Goal: Transaction & Acquisition: Obtain resource

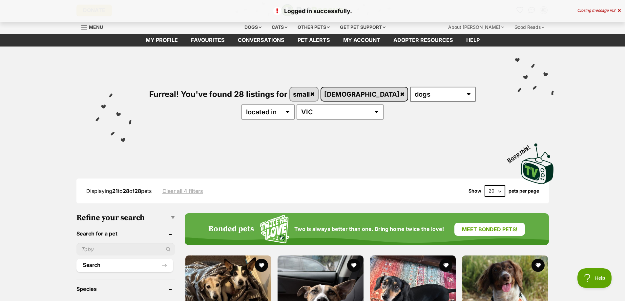
click at [351, 95] on link "female" at bounding box center [364, 94] width 87 height 13
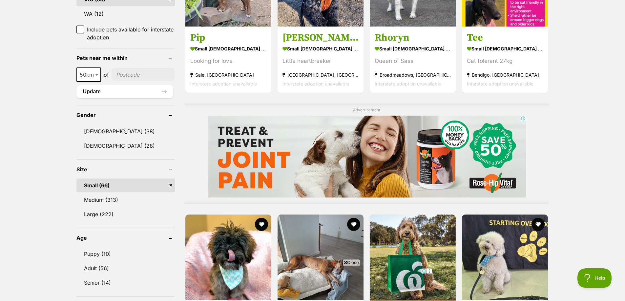
scroll to position [525, 0]
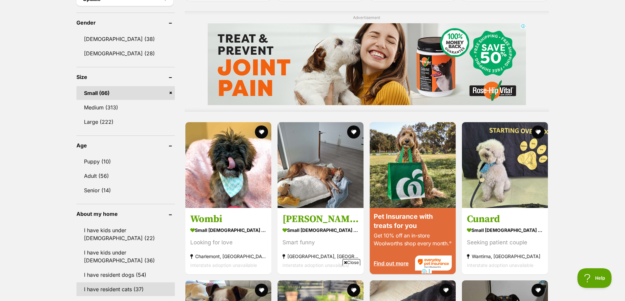
click at [127, 283] on link "I have resident cats (37)" at bounding box center [125, 290] width 98 height 14
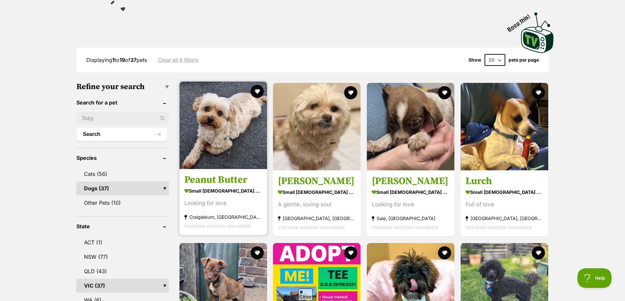
click at [220, 130] on img at bounding box center [223, 126] width 88 height 88
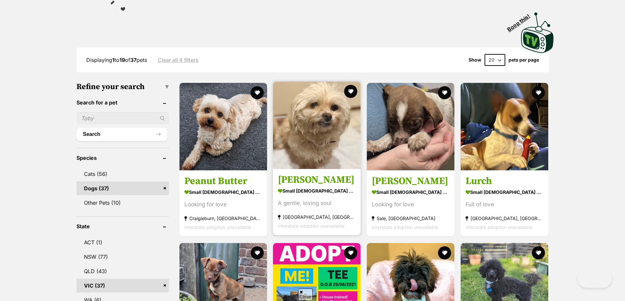
click at [326, 136] on img at bounding box center [317, 126] width 88 height 88
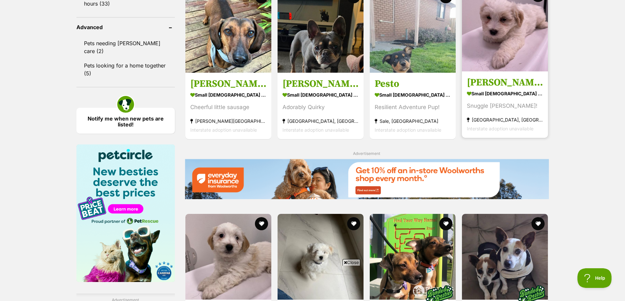
scroll to position [820, 0]
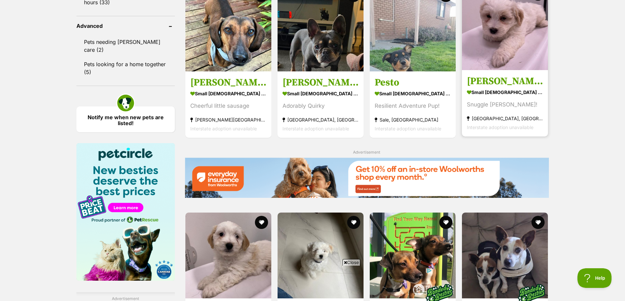
click at [498, 69] on img at bounding box center [505, 27] width 86 height 86
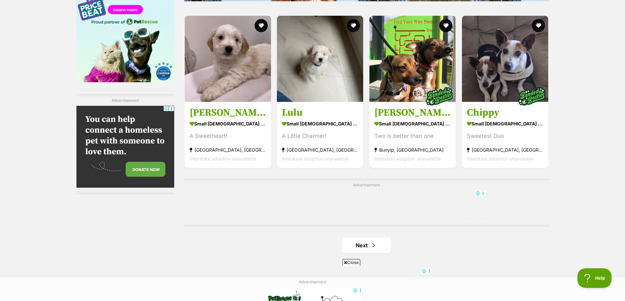
scroll to position [1021, 0]
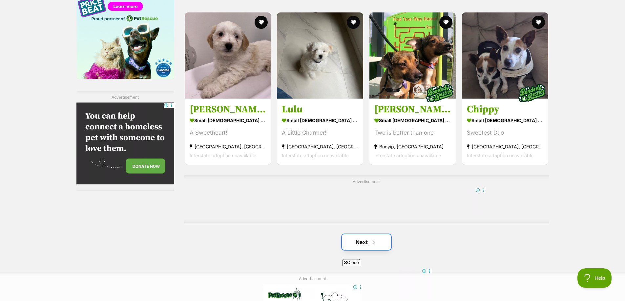
click at [363, 243] on link "Next" at bounding box center [366, 242] width 49 height 16
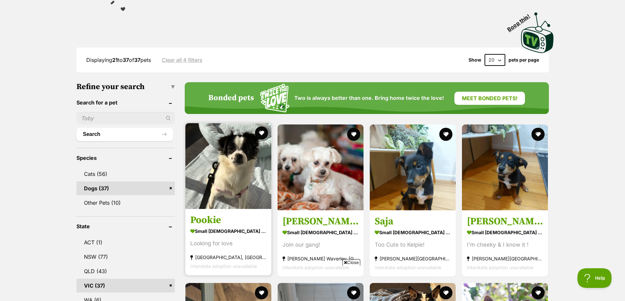
click at [229, 173] on img at bounding box center [228, 166] width 86 height 86
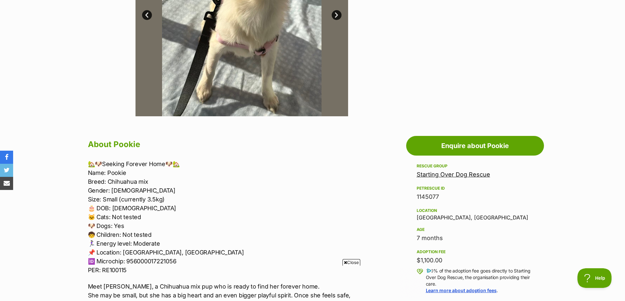
scroll to position [295, 0]
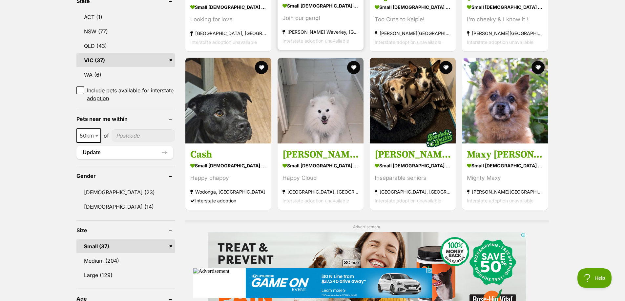
scroll to position [361, 0]
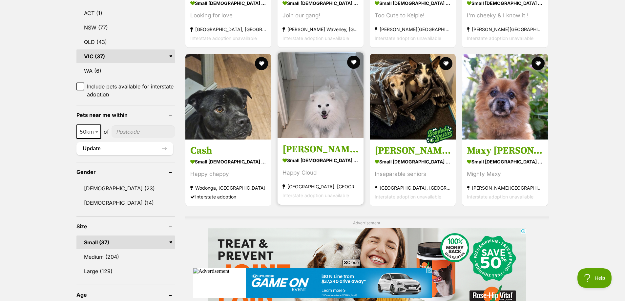
click at [318, 106] on img at bounding box center [320, 95] width 86 height 86
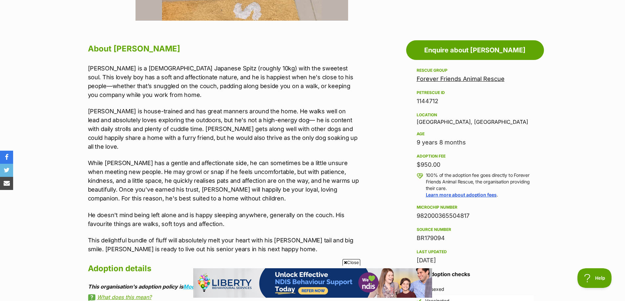
scroll to position [328, 0]
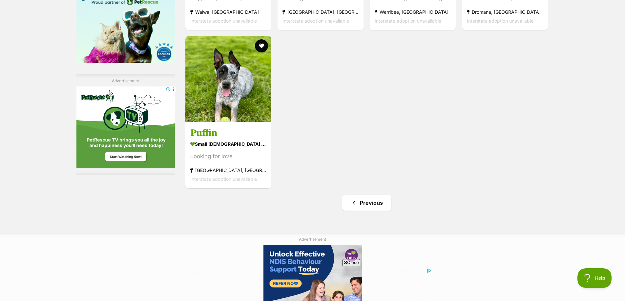
scroll to position [1049, 0]
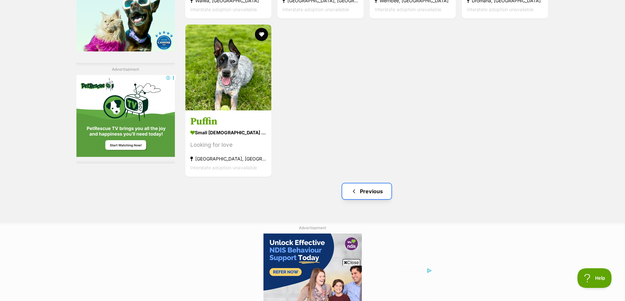
click at [371, 188] on link "Previous" at bounding box center [366, 192] width 49 height 16
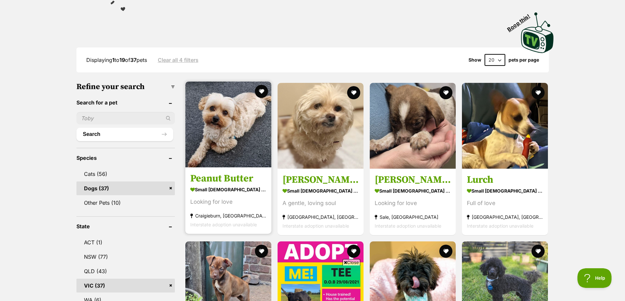
click at [224, 124] on img at bounding box center [228, 125] width 86 height 86
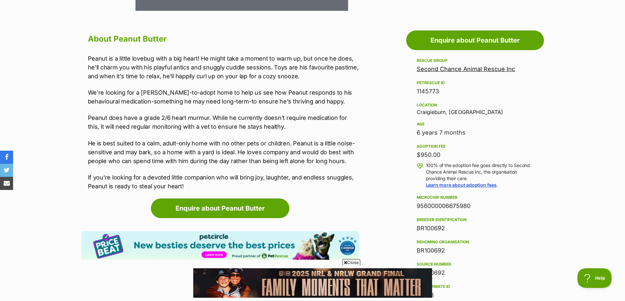
scroll to position [361, 0]
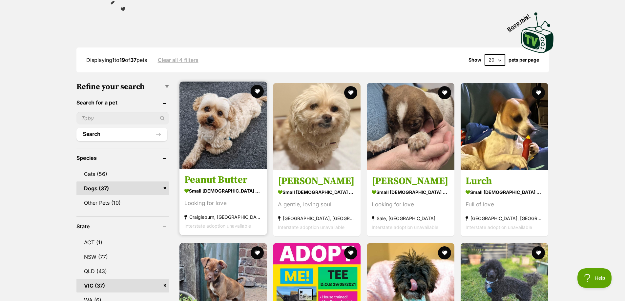
click at [225, 172] on link "Peanut Butter small [DEMOGRAPHIC_DATA] Dog Looking for love [GEOGRAPHIC_DATA], …" at bounding box center [223, 202] width 88 height 67
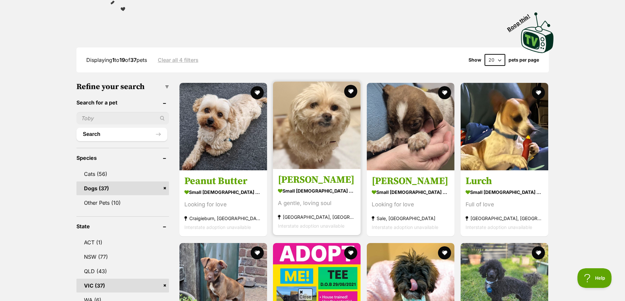
click at [310, 134] on img at bounding box center [317, 126] width 88 height 88
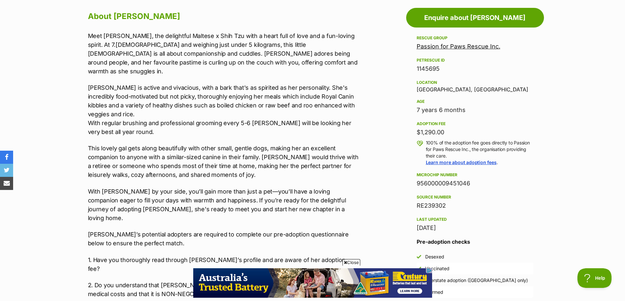
scroll to position [394, 0]
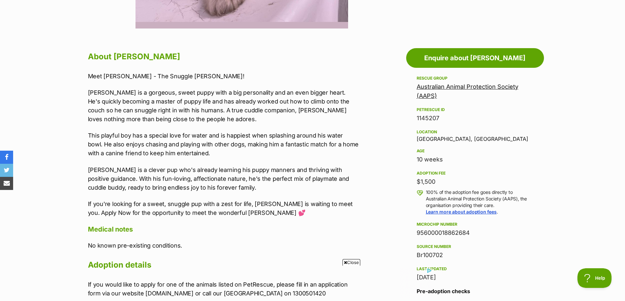
scroll to position [295, 0]
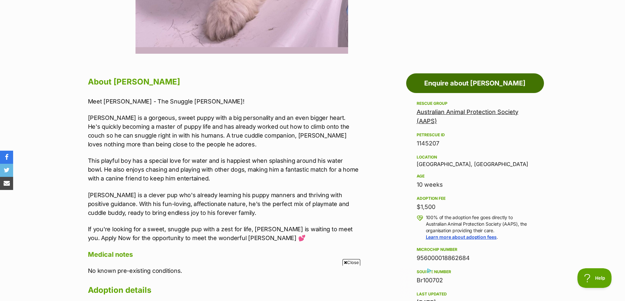
click at [472, 85] on link "Enquire about [PERSON_NAME]" at bounding box center [475, 83] width 138 height 20
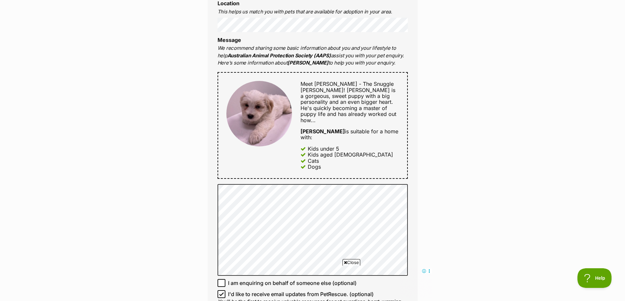
scroll to position [361, 0]
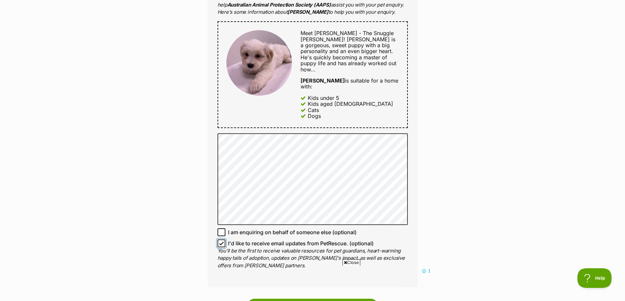
click at [224, 240] on input "I'd like to receive email updates from PetRescue. (optional)" at bounding box center [221, 244] width 8 height 8
checkbox input "false"
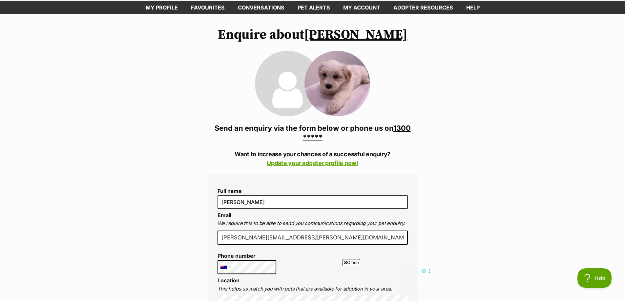
scroll to position [0, 0]
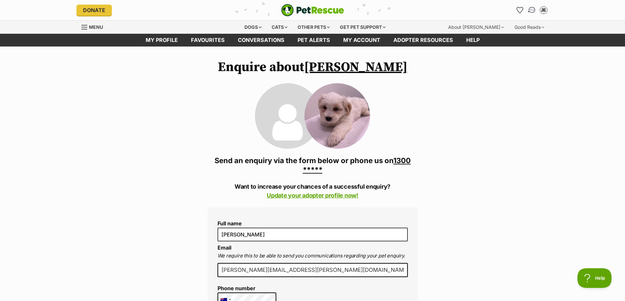
click at [533, 8] on img "Conversations" at bounding box center [531, 10] width 9 height 9
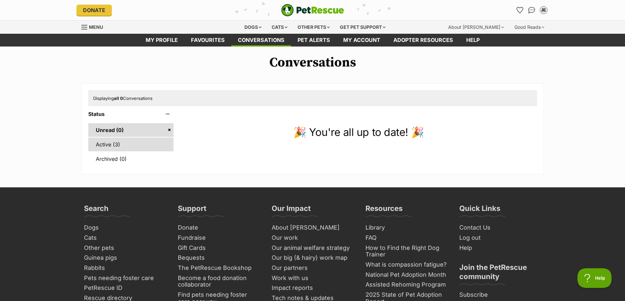
click at [115, 143] on link "Active (3)" at bounding box center [131, 145] width 86 height 14
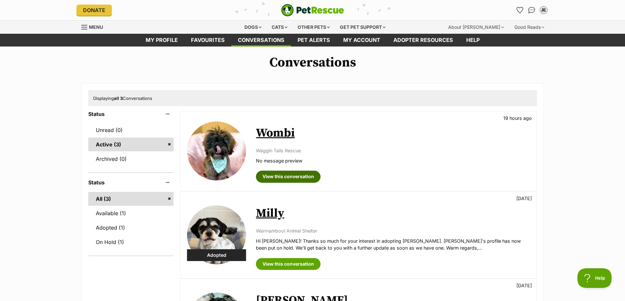
click at [275, 176] on link "View this conversation" at bounding box center [288, 177] width 65 height 12
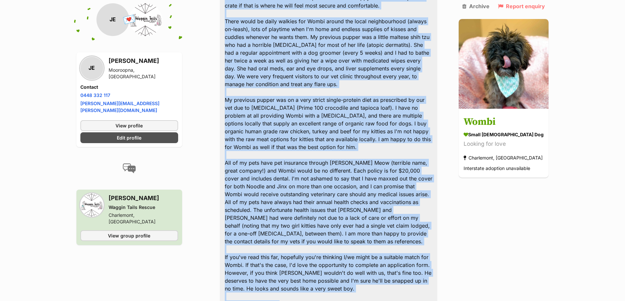
scroll to position [496, 0]
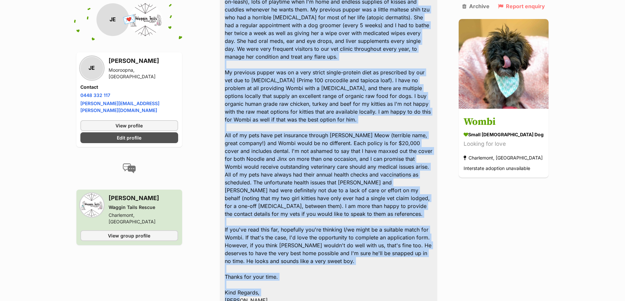
drag, startPoint x: 227, startPoint y: 173, endPoint x: 370, endPoint y: 278, distance: 177.0
copy div "Hi there, I am enquiring about whether Wombi might like to join my family. I ow…"
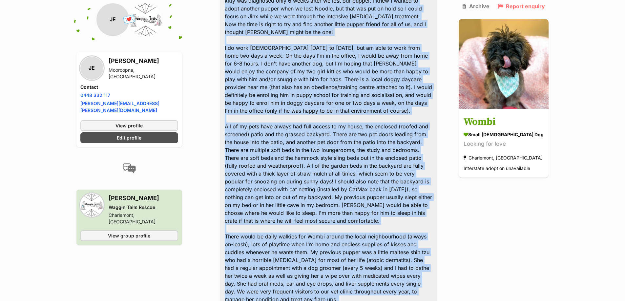
scroll to position [135, 0]
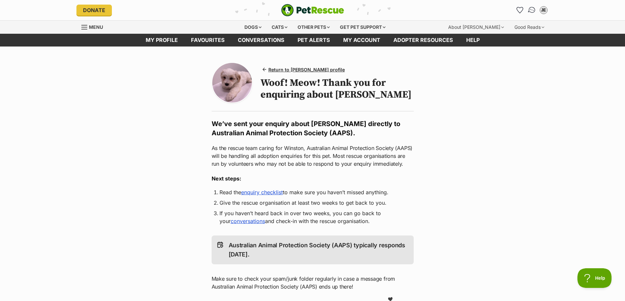
click at [534, 10] on img "Conversations" at bounding box center [531, 10] width 9 height 9
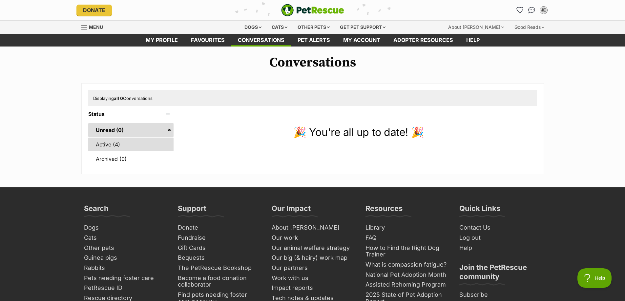
click at [112, 144] on link "Active (4)" at bounding box center [131, 145] width 86 height 14
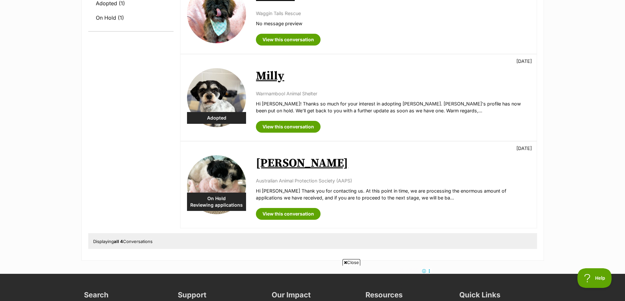
scroll to position [230, 0]
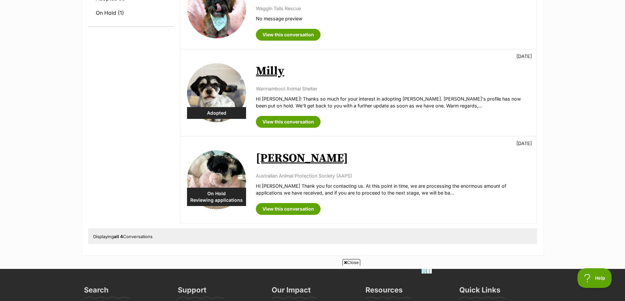
click at [275, 159] on link "Neville" at bounding box center [302, 158] width 92 height 15
click at [281, 41] on link "View this conversation" at bounding box center [288, 35] width 65 height 12
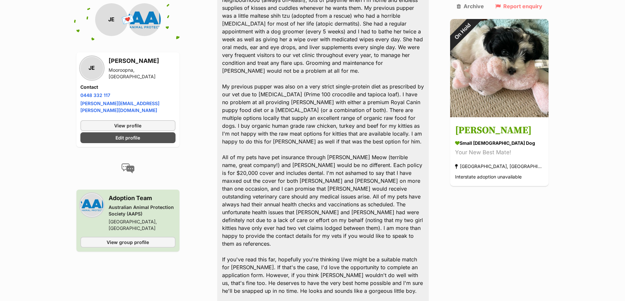
scroll to position [576, 0]
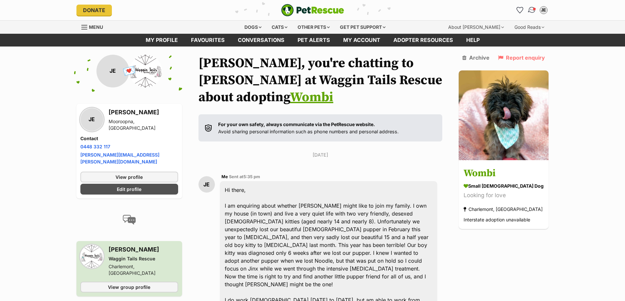
click at [529, 7] on img "Conversations" at bounding box center [531, 10] width 9 height 9
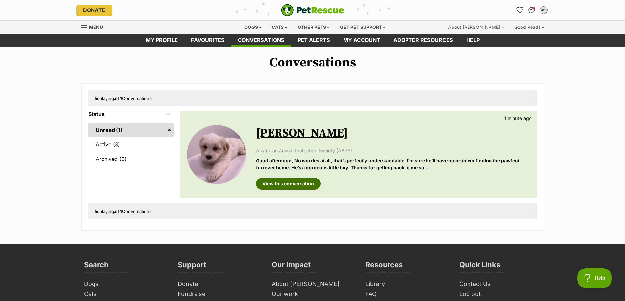
click at [289, 182] on link "View this conversation" at bounding box center [288, 184] width 65 height 12
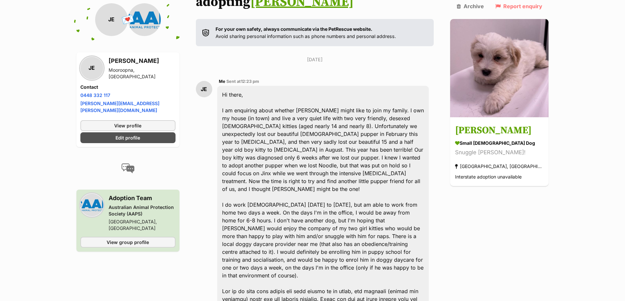
scroll to position [110, 0]
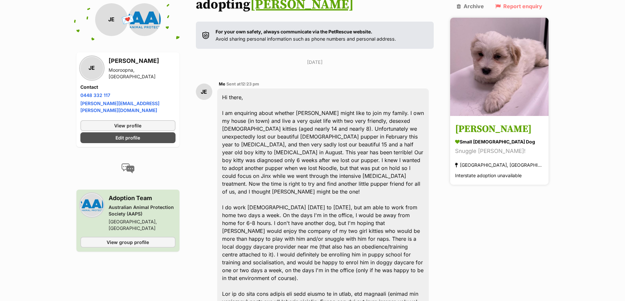
click at [484, 122] on h3 "Winston" at bounding box center [499, 129] width 89 height 15
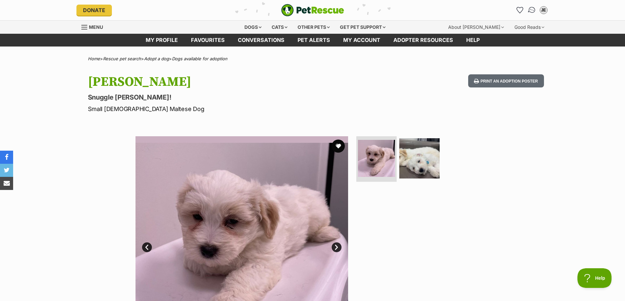
click at [530, 9] on img "Conversations" at bounding box center [531, 10] width 9 height 9
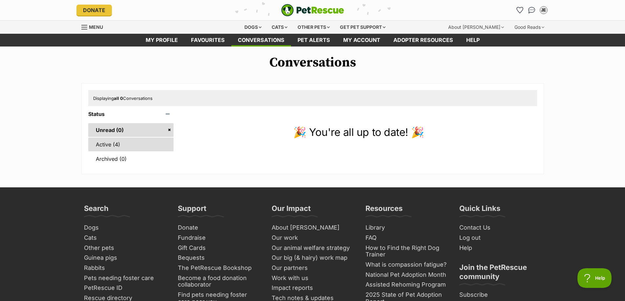
click at [109, 146] on link "Active (4)" at bounding box center [131, 145] width 86 height 14
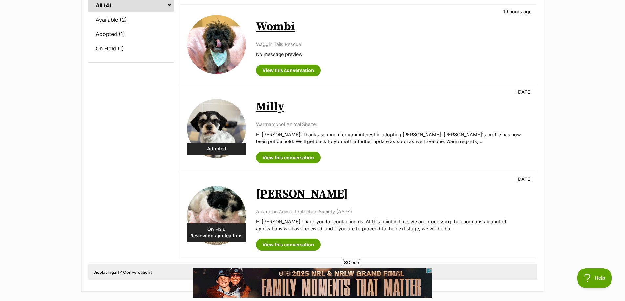
scroll to position [197, 0]
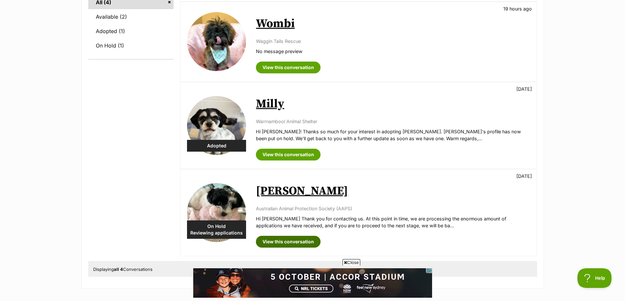
click at [279, 240] on link "View this conversation" at bounding box center [288, 242] width 65 height 12
